Goal: Task Accomplishment & Management: Complete application form

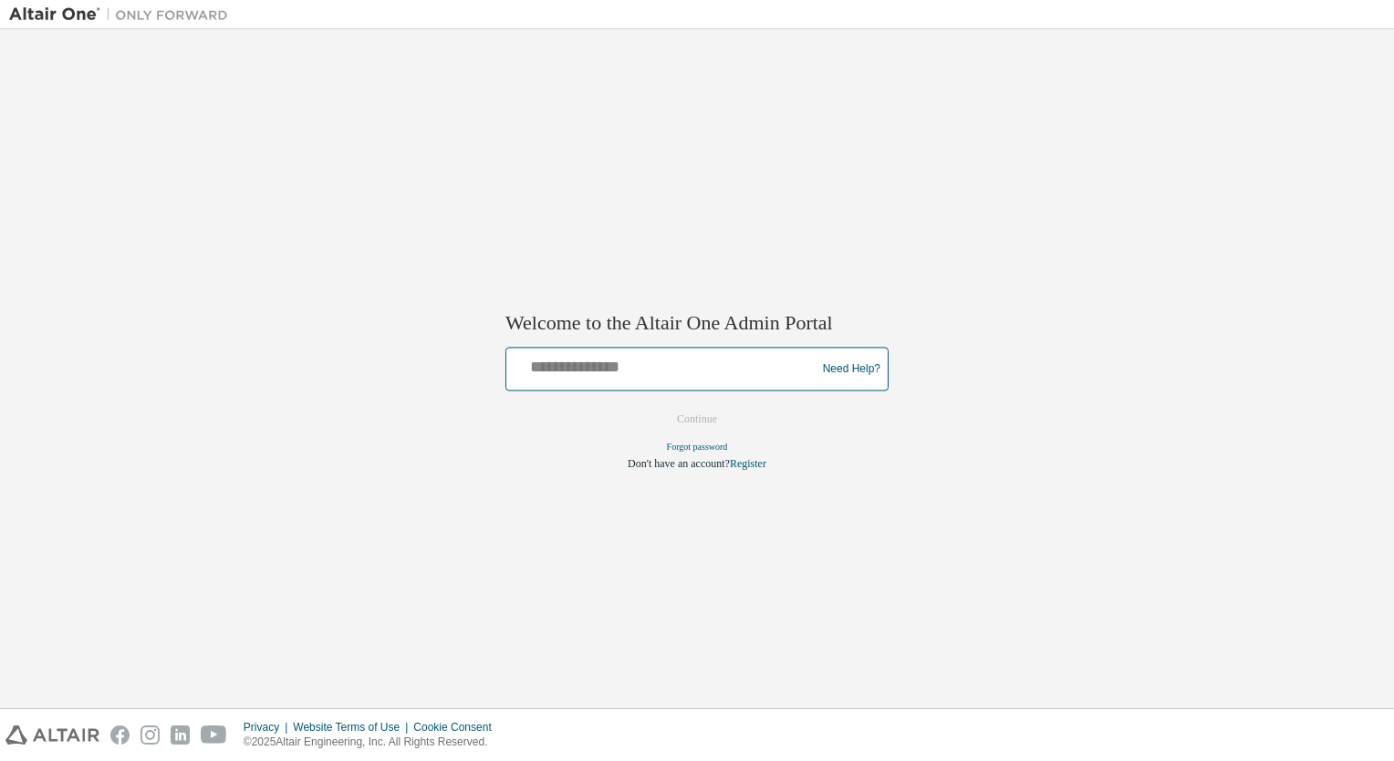
click at [601, 374] on input "text" at bounding box center [664, 365] width 300 height 26
type input "**********"
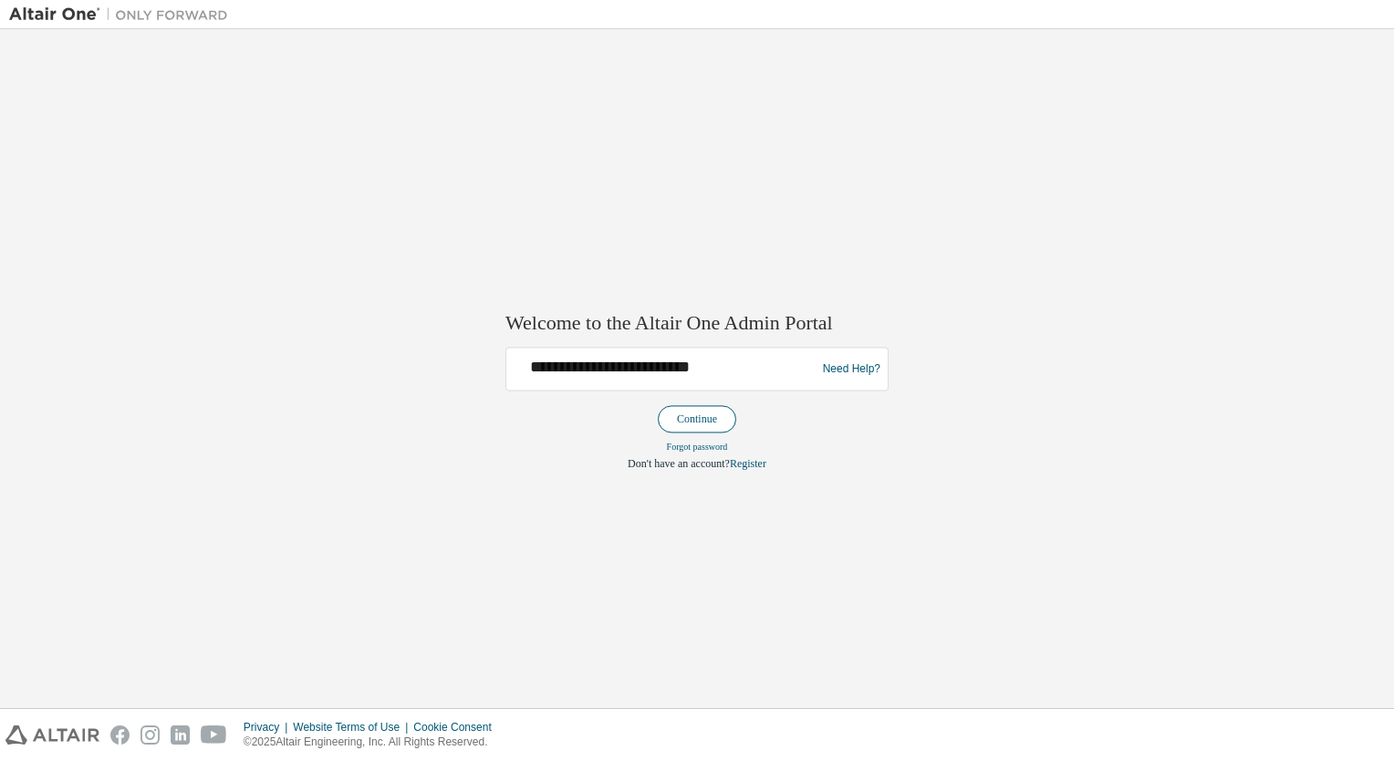
click at [674, 419] on button "Continue" at bounding box center [697, 419] width 78 height 27
click at [740, 459] on link "Register" at bounding box center [748, 464] width 36 height 13
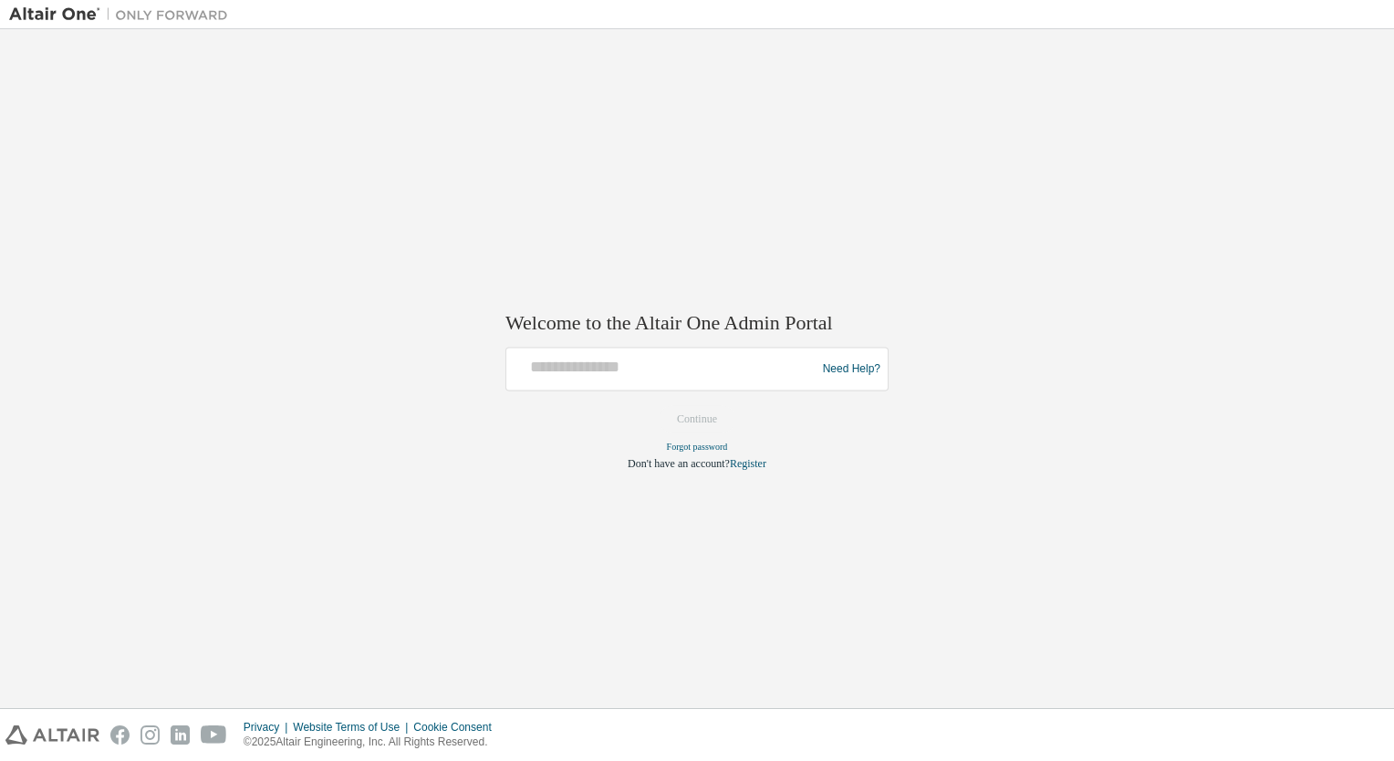
click at [740, 459] on link "Register" at bounding box center [748, 464] width 36 height 13
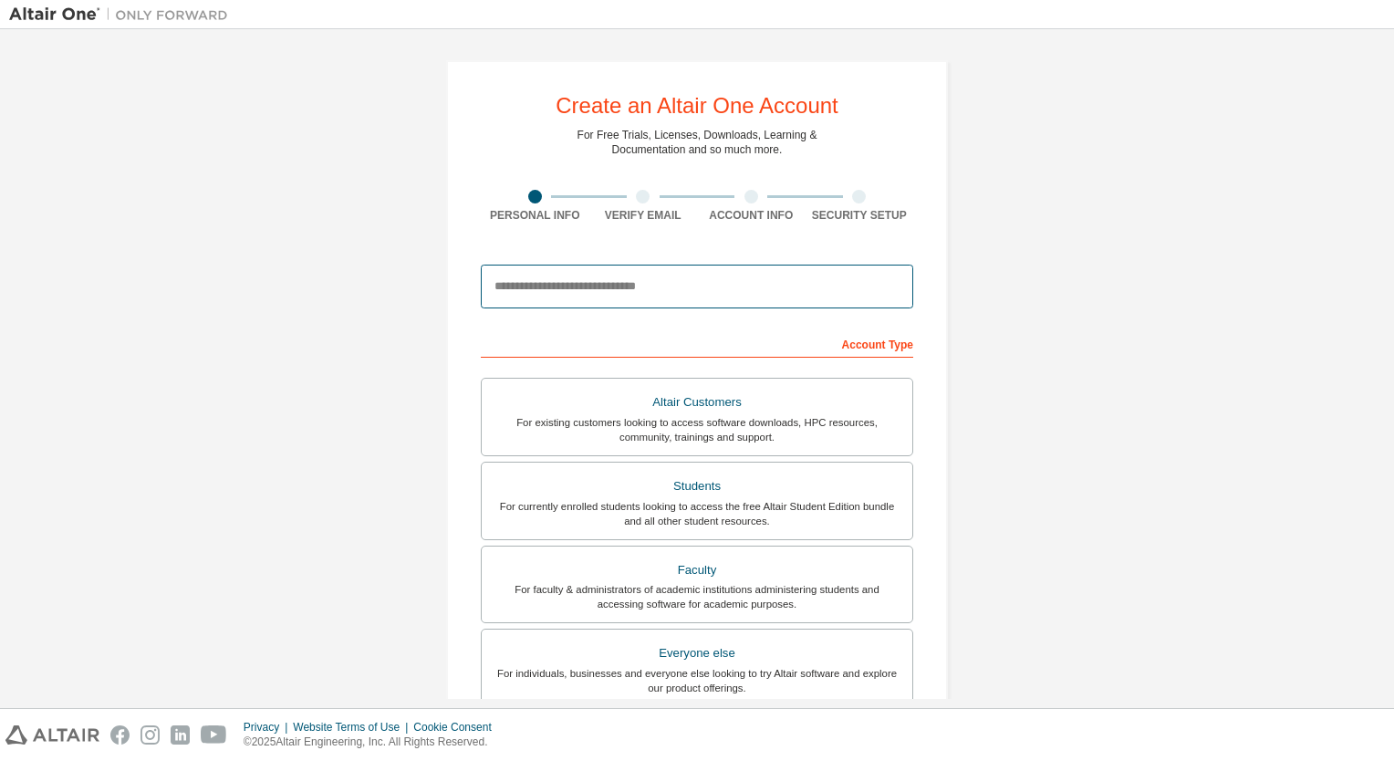
click at [516, 286] on input "email" at bounding box center [697, 287] width 432 height 44
